Goal: Task Accomplishment & Management: Use online tool/utility

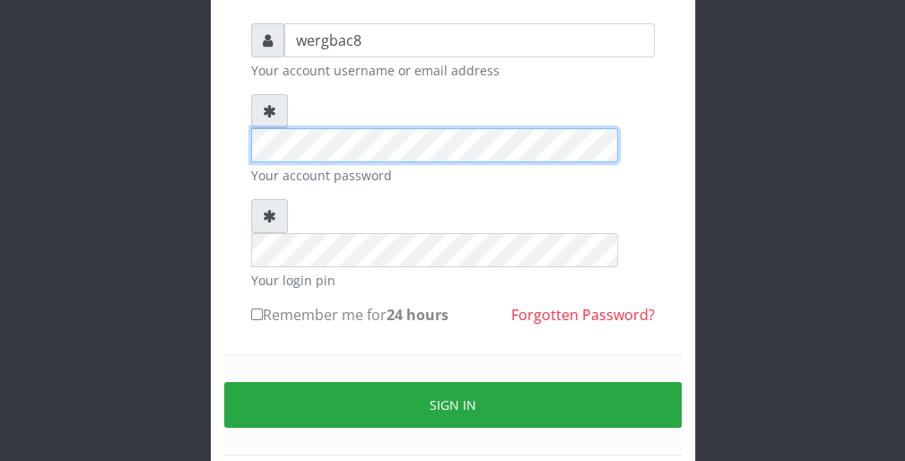
scroll to position [144, 0]
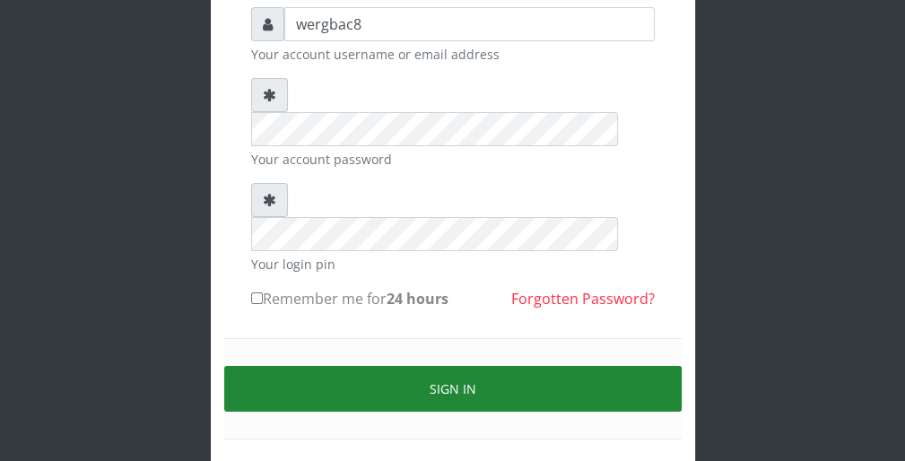
click at [617, 366] on button "Sign in" at bounding box center [453, 389] width 458 height 46
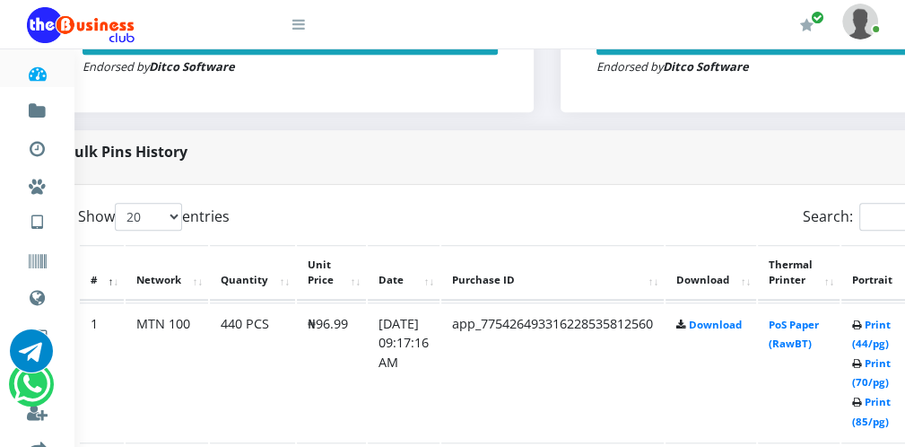
scroll to position [790, 72]
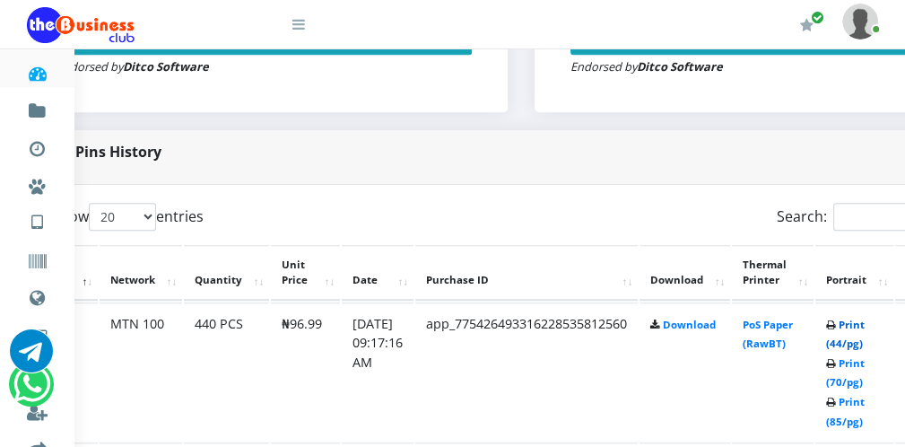
click at [861, 339] on link "Print (44/pg)" at bounding box center [845, 334] width 39 height 33
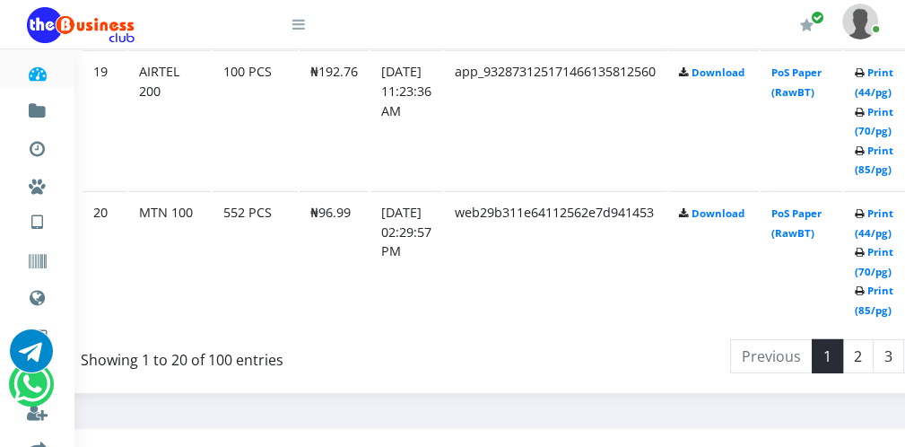
scroll to position [3589, 43]
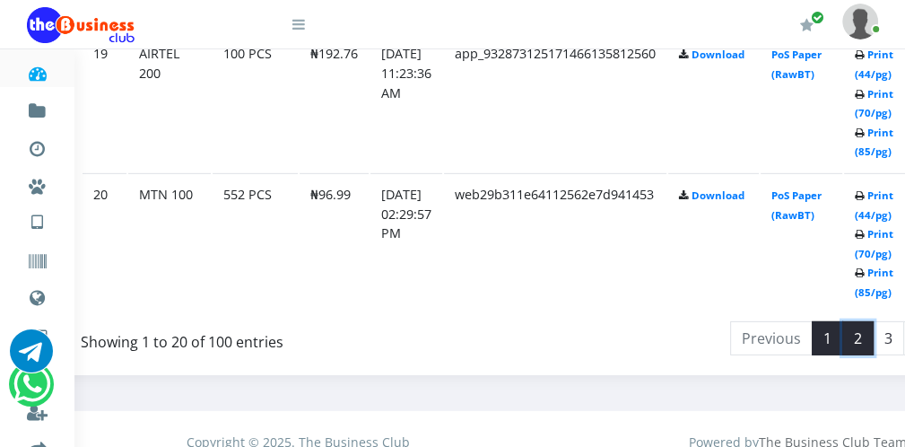
click at [874, 336] on link "2" at bounding box center [858, 338] width 31 height 34
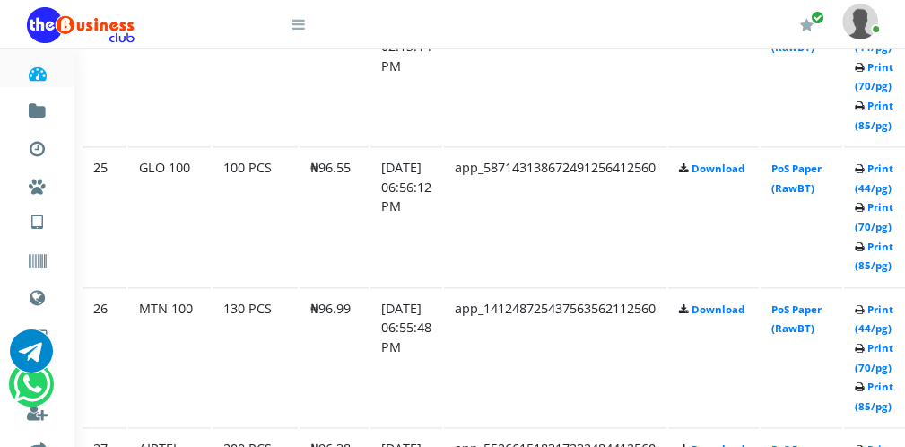
scroll to position [1472, 43]
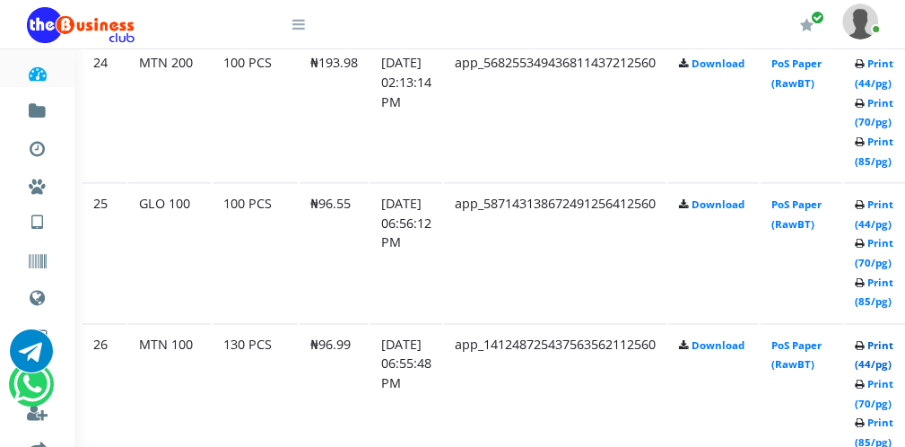
click at [883, 360] on link "Print (44/pg)" at bounding box center [874, 354] width 39 height 33
